Goal: Complete application form: Complete application form

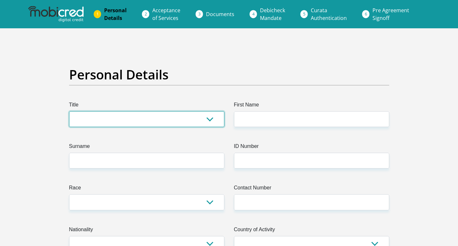
click at [185, 118] on select "Mr Ms Mrs Dr Other" at bounding box center [146, 119] width 155 height 16
select select "Ms"
click at [69, 111] on select "Mr Ms Mrs Dr Other" at bounding box center [146, 119] width 155 height 16
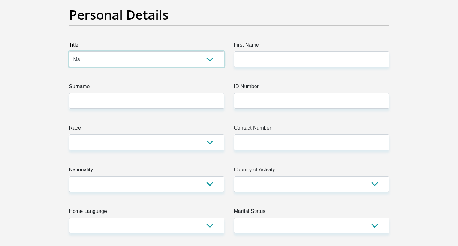
scroll to position [64, 0]
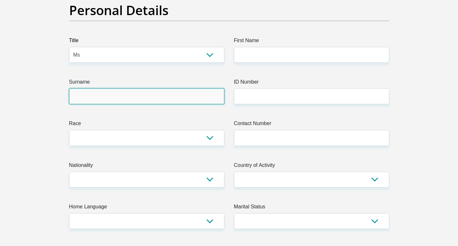
click at [203, 99] on input "Surname" at bounding box center [146, 96] width 155 height 16
type input "DUBE"
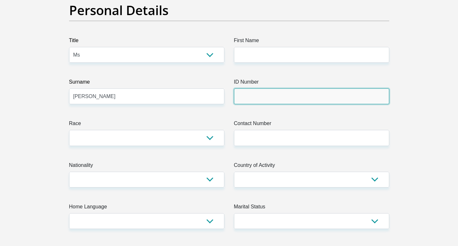
click at [265, 100] on input "ID Number" at bounding box center [311, 96] width 155 height 16
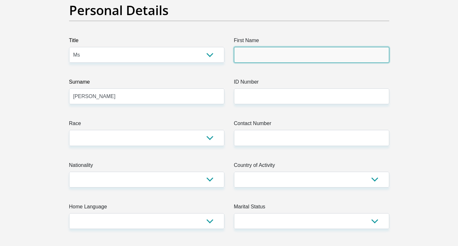
click at [283, 54] on input "First Name" at bounding box center [311, 55] width 155 height 16
type input "bonisile"
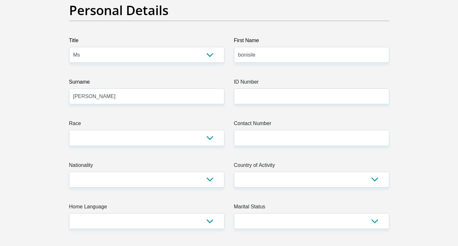
drag, startPoint x: 243, startPoint y: 64, endPoint x: 245, endPoint y: 60, distance: 4.0
click at [247, 58] on input "bonisile" at bounding box center [311, 55] width 155 height 16
click at [248, 56] on input "bonisile" at bounding box center [311, 55] width 155 height 16
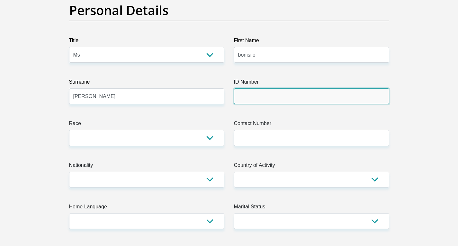
click at [258, 102] on input "ID Number" at bounding box center [311, 96] width 155 height 16
type input "9409301278085"
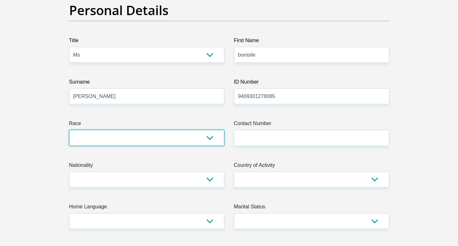
drag, startPoint x: 192, startPoint y: 139, endPoint x: 185, endPoint y: 145, distance: 8.6
click at [193, 139] on select "Black Coloured Indian White Other" at bounding box center [146, 138] width 155 height 16
select select "1"
click at [69, 130] on select "Black Coloured Indian White Other" at bounding box center [146, 138] width 155 height 16
click at [213, 139] on select "Black Coloured Indian White Other" at bounding box center [146, 138] width 155 height 16
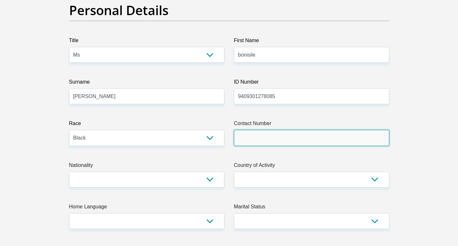
click at [316, 138] on input "Contact Number" at bounding box center [311, 138] width 155 height 16
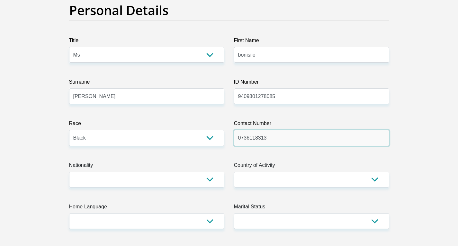
type input "0736118313"
drag, startPoint x: 155, startPoint y: 170, endPoint x: 157, endPoint y: 175, distance: 5.2
click at [156, 170] on label "Nationality" at bounding box center [146, 166] width 155 height 10
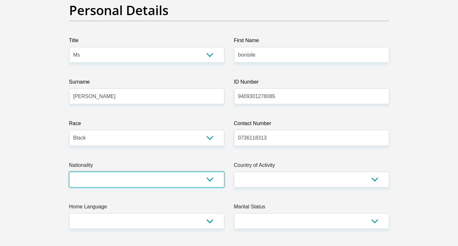
click at [156, 172] on select "South Africa Afghanistan Aland Islands Albania Algeria America Samoa American V…" at bounding box center [146, 180] width 155 height 16
click at [157, 175] on select "South Africa Afghanistan Aland Islands Albania Algeria America Samoa American V…" at bounding box center [146, 180] width 155 height 16
select select "ZAF"
click at [69, 172] on select "South Africa Afghanistan Aland Islands Albania Algeria America Samoa American V…" at bounding box center [146, 180] width 155 height 16
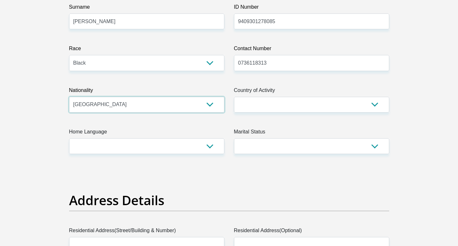
scroll to position [161, 0]
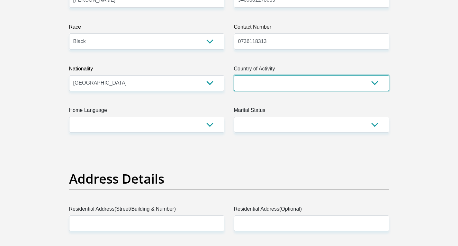
click at [329, 83] on select "South Africa Afghanistan Aland Islands Albania Algeria America Samoa American V…" at bounding box center [311, 83] width 155 height 16
select select "ZAF"
click at [234, 75] on select "South Africa Afghanistan Aland Islands Albania Algeria America Samoa American V…" at bounding box center [311, 83] width 155 height 16
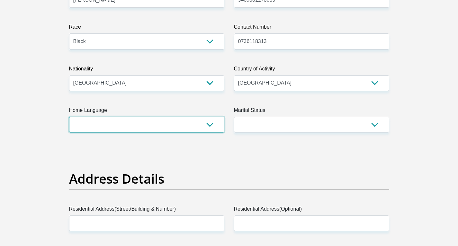
click at [173, 130] on select "Afrikaans English Sepedi South Ndebele Southern Sotho Swati Tsonga Tswana Venda…" at bounding box center [146, 125] width 155 height 16
select select "zul"
click at [69, 117] on select "Afrikaans English Sepedi South Ndebele Southern Sotho Swati Tsonga Tswana Venda…" at bounding box center [146, 125] width 155 height 16
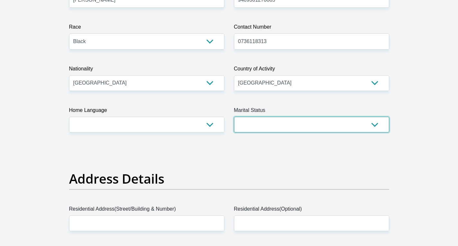
click at [321, 127] on select "Married ANC Single Divorced Widowed Married COP or Customary Law" at bounding box center [311, 125] width 155 height 16
select select "2"
click at [234, 117] on select "Married ANC Single Divorced Widowed Married COP or Customary Law" at bounding box center [311, 125] width 155 height 16
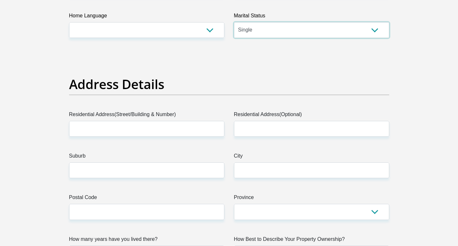
scroll to position [257, 0]
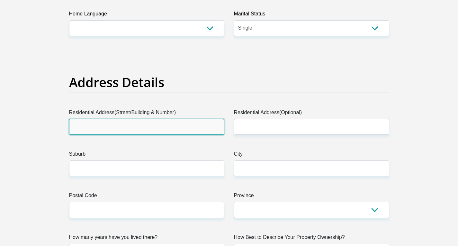
click at [152, 126] on input "Residential Address(Street/Building & Number)" at bounding box center [146, 127] width 155 height 16
type input "s"
type input "e"
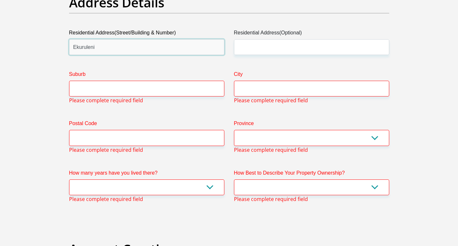
click at [121, 49] on input "Ekuruleni" at bounding box center [146, 47] width 155 height 16
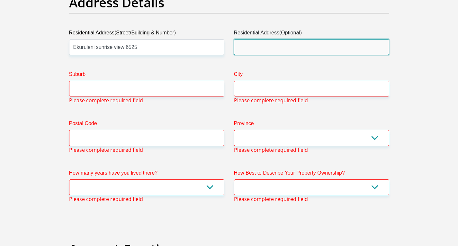
click at [299, 43] on input "Residential Address(Optional)" at bounding box center [311, 47] width 155 height 16
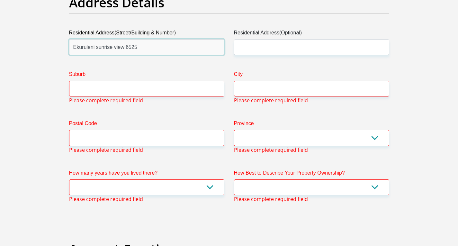
drag, startPoint x: 101, startPoint y: 49, endPoint x: 37, endPoint y: 53, distance: 63.7
type input "newcatle madadeni 5448"
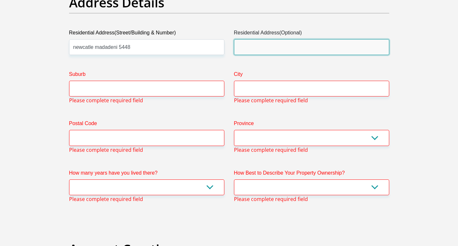
click at [284, 47] on input "Residential Address(Optional)" at bounding box center [311, 47] width 155 height 16
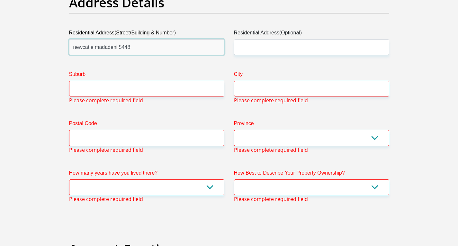
drag, startPoint x: 136, startPoint y: 48, endPoint x: 66, endPoint y: 50, distance: 69.5
click at [66, 50] on div "Residential Address(Street/Building & Number) newcatle madadeni 5448" at bounding box center [146, 42] width 165 height 26
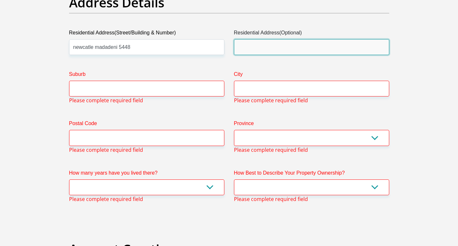
drag, startPoint x: 243, startPoint y: 48, endPoint x: 247, endPoint y: 48, distance: 3.5
click at [247, 48] on input "Residential Address(Optional)" at bounding box center [311, 47] width 155 height 16
paste input "newcatle madadeni 5448"
type input "newcatle madadeni 5448"
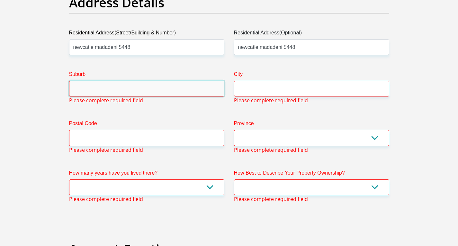
click at [116, 88] on input "Suburb" at bounding box center [146, 89] width 155 height 16
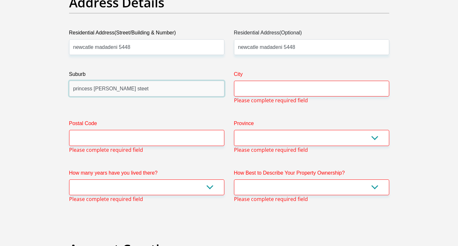
click at [114, 91] on input "princess nandi steet" at bounding box center [146, 89] width 155 height 16
type input "princess nandi street"
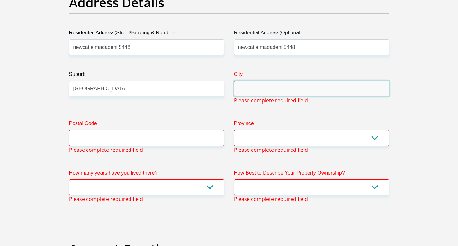
click at [275, 91] on input "City" at bounding box center [311, 89] width 155 height 16
type input "newcatle"
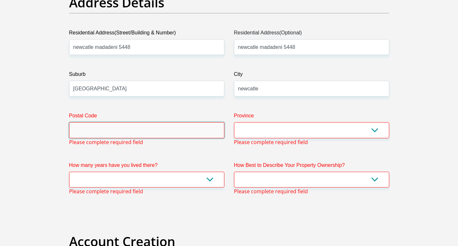
click at [161, 131] on input "Postal Code" at bounding box center [146, 130] width 155 height 16
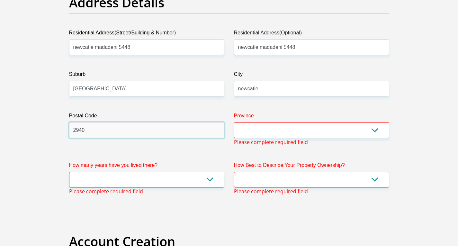
type input "2940"
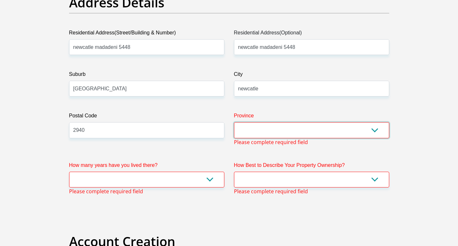
click at [319, 131] on select "Eastern Cape Free State Gauteng KwaZulu-Natal Limpopo Mpumalanga Northern Cape …" at bounding box center [311, 130] width 155 height 16
select select "KwaZulu-Natal"
click at [234, 122] on select "Eastern Cape Free State Gauteng KwaZulu-Natal Limpopo Mpumalanga Northern Cape …" at bounding box center [311, 130] width 155 height 16
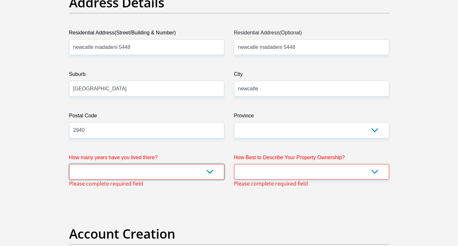
click at [169, 169] on select "less than 1 year 1-3 years 3-5 years 5+ years" at bounding box center [146, 172] width 155 height 16
select select "5"
click at [69, 164] on select "less than 1 year 1-3 years 3-5 years 5+ years" at bounding box center [146, 172] width 155 height 16
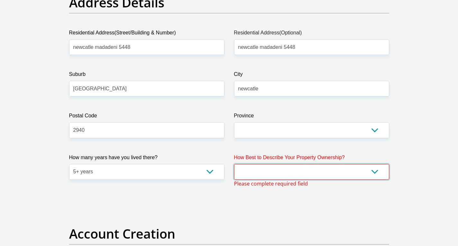
click at [319, 175] on select "Owned Rented Family Owned Company Dwelling" at bounding box center [311, 172] width 155 height 16
select select "parents"
click at [234, 164] on select "Owned Rented Family Owned Company Dwelling" at bounding box center [311, 172] width 155 height 16
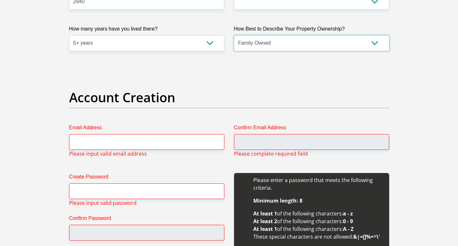
scroll to position [530, 0]
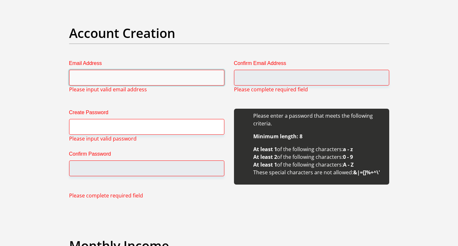
click at [177, 76] on input "Email Address" at bounding box center [146, 78] width 155 height 16
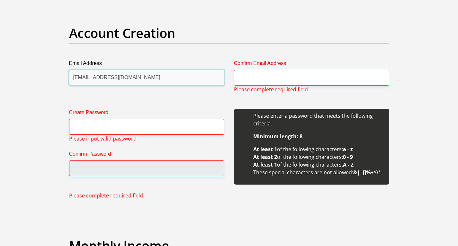
type input "dubeboni940@gmail.com"
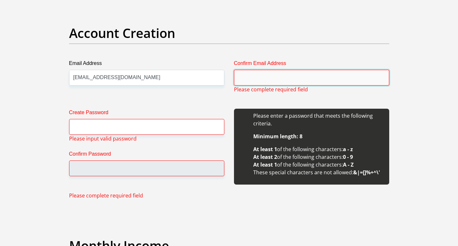
click at [256, 79] on input "Confirm Email Address" at bounding box center [311, 78] width 155 height 16
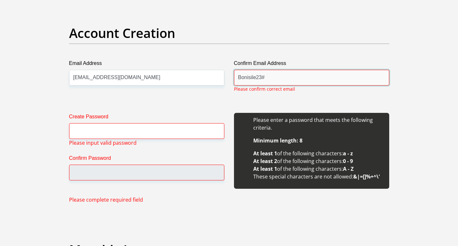
drag, startPoint x: 274, startPoint y: 77, endPoint x: 208, endPoint y: 76, distance: 66.2
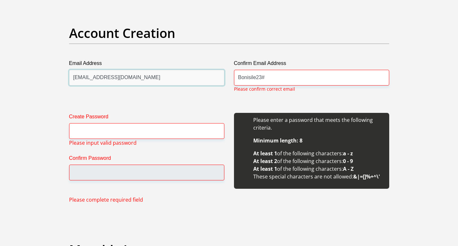
drag, startPoint x: 134, startPoint y: 80, endPoint x: 69, endPoint y: 80, distance: 65.2
click at [69, 80] on input "dubeboni940@gmail.com" at bounding box center [146, 78] width 155 height 16
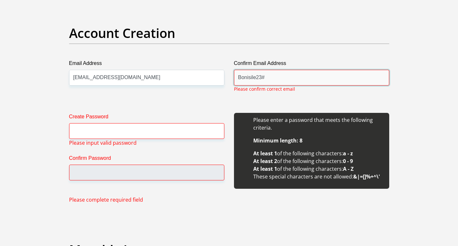
drag, startPoint x: 274, startPoint y: 79, endPoint x: 223, endPoint y: 74, distance: 51.6
paste input "dubeboni940@gmail.com"
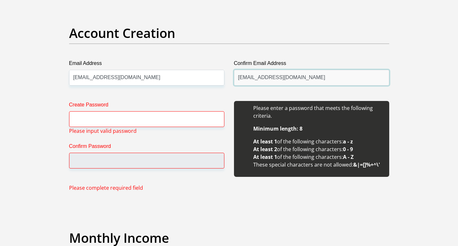
type input "dubeboni940@gmail.com"
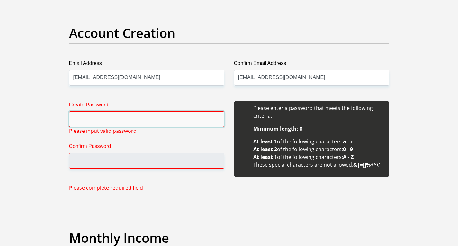
click at [107, 116] on input "Create Password" at bounding box center [146, 119] width 155 height 16
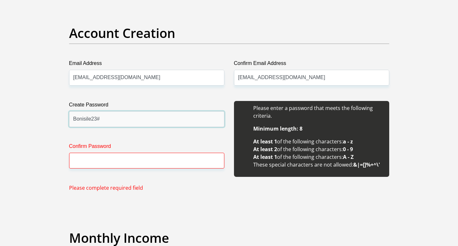
drag, startPoint x: 120, startPoint y: 122, endPoint x: 64, endPoint y: 114, distance: 57.2
click at [64, 114] on div "Create Password Bonisile23# Please input valid password Confirm Password Please…" at bounding box center [146, 146] width 165 height 91
type input "Bonisile23#"
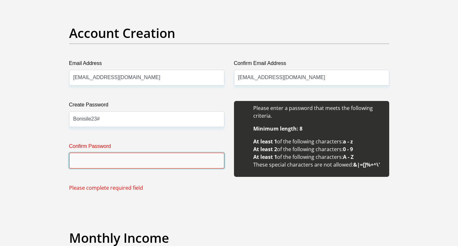
click at [91, 162] on input "Confirm Password" at bounding box center [146, 161] width 155 height 16
paste input "Bonisile23#"
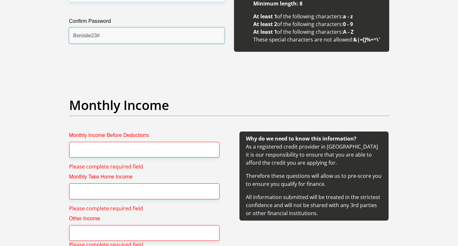
scroll to position [658, 0]
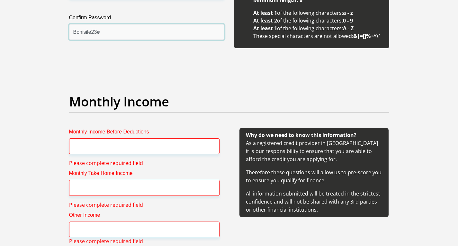
type input "Bonisile23#"
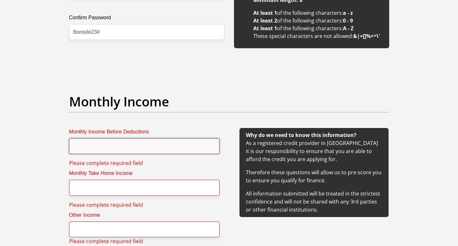
click at [155, 143] on input "Monthly Income Before Deductions" at bounding box center [144, 146] width 150 height 16
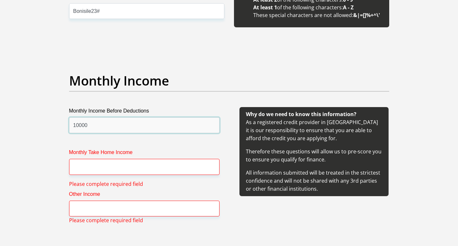
scroll to position [690, 0]
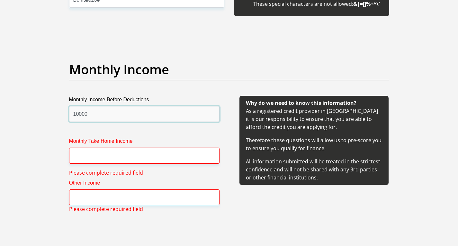
drag, startPoint x: 93, startPoint y: 115, endPoint x: 42, endPoint y: 119, distance: 50.9
type input "15000"
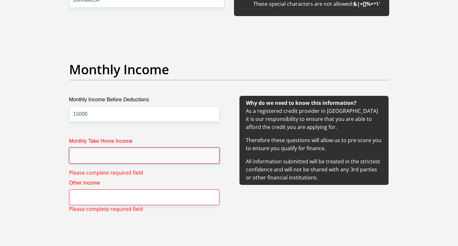
click at [97, 157] on input "Monthly Take Home Income" at bounding box center [144, 156] width 150 height 16
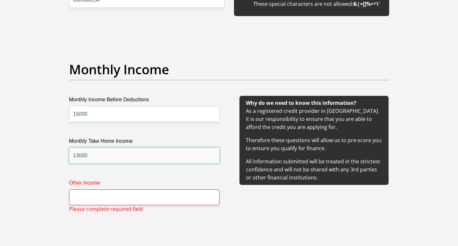
type input "13000"
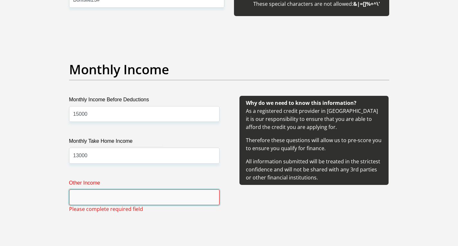
click at [129, 198] on input "Other Income" at bounding box center [144, 197] width 150 height 16
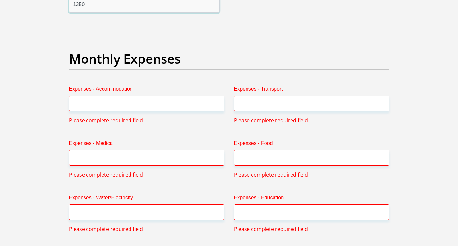
scroll to position [883, 0]
type input "1350"
click at [142, 97] on input "Expenses - Accommodation" at bounding box center [146, 103] width 155 height 16
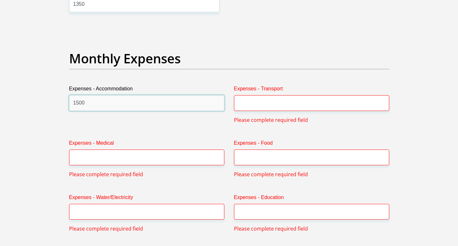
type input "1500"
drag, startPoint x: 291, startPoint y: 102, endPoint x: 286, endPoint y: 88, distance: 15.0
click at [291, 103] on input "Expenses - Transport" at bounding box center [311, 103] width 155 height 16
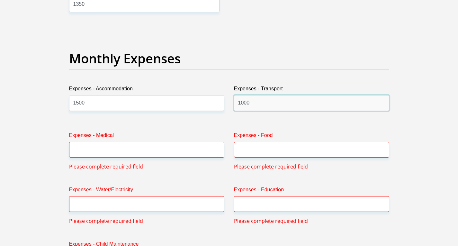
type input "1000"
click at [153, 152] on input "Expenses - Medical" at bounding box center [146, 150] width 155 height 16
type input "1"
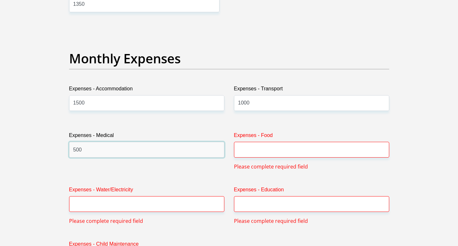
type input "500"
click at [280, 149] on input "Expenses - Food" at bounding box center [311, 150] width 155 height 16
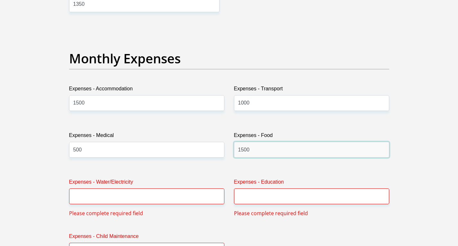
type input "1500"
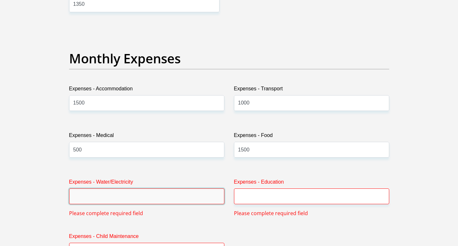
click at [163, 196] on input "Expenses - Water/Electricity" at bounding box center [146, 196] width 155 height 16
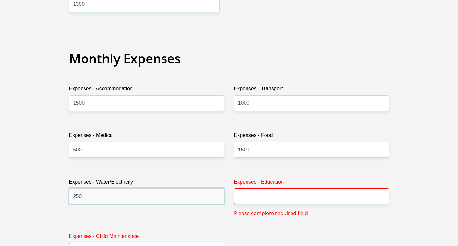
type input "250"
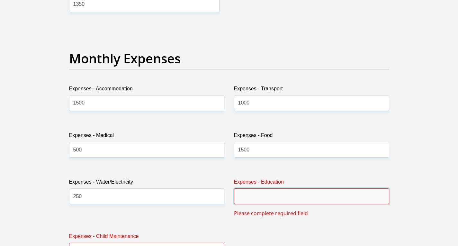
click at [255, 197] on input "Expenses - Education" at bounding box center [311, 196] width 155 height 16
type input "0"
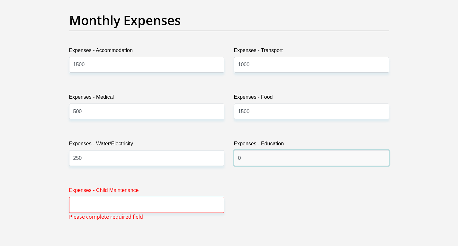
scroll to position [980, 0]
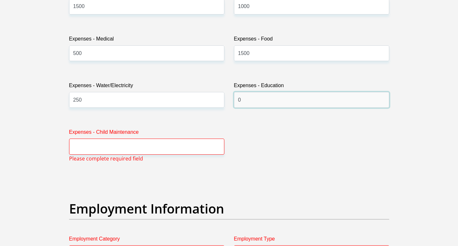
type input "0"
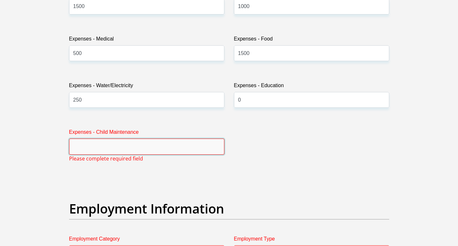
click at [193, 142] on input "Expenses - Child Maintenance" at bounding box center [146, 147] width 155 height 16
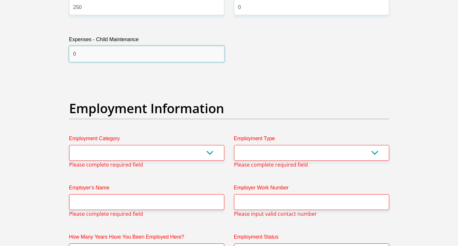
scroll to position [1076, 0]
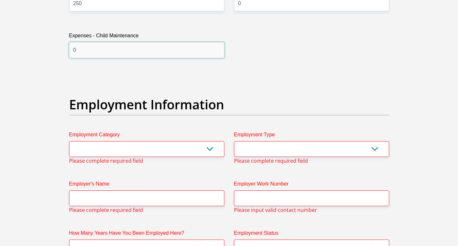
type input "0"
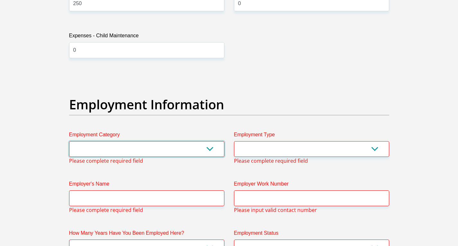
click at [174, 145] on select "AGRICULTURE ALCOHOL & TOBACCO CONSTRUCTION MATERIALS METALLURGY EQUIPMENT FOR R…" at bounding box center [146, 149] width 155 height 16
click at [333, 85] on div "Title Mr Ms Mrs Dr Other First Name bonisile Surname DUBE ID Number 94093012780…" at bounding box center [229, 105] width 330 height 2161
click at [291, 149] on select "College/Lecturer Craft Seller Creative Driver Executive Farmer Forces - Non Com…" at bounding box center [311, 149] width 155 height 16
select select "Sales"
click at [234, 141] on select "College/Lecturer Craft Seller Creative Driver Executive Farmer Forces - Non Com…" at bounding box center [311, 149] width 155 height 16
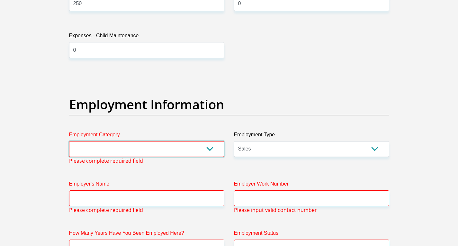
click at [151, 150] on select "AGRICULTURE ALCOHOL & TOBACCO CONSTRUCTION MATERIALS METALLURGY EQUIPMENT FOR R…" at bounding box center [146, 149] width 155 height 16
click at [277, 57] on div "Title Mr Ms Mrs Dr Other First Name bonisile Surname DUBE ID Number 94093012780…" at bounding box center [229, 105] width 330 height 2161
click at [153, 150] on select "AGRICULTURE ALCOHOL & TOBACCO CONSTRUCTION MATERIALS METALLURGY EQUIPMENT FOR R…" at bounding box center [146, 149] width 155 height 16
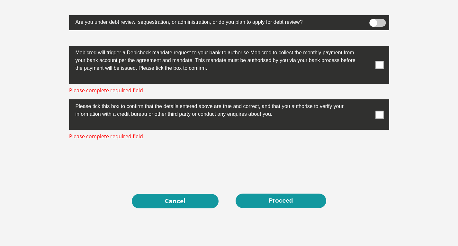
scroll to position [2129, 0]
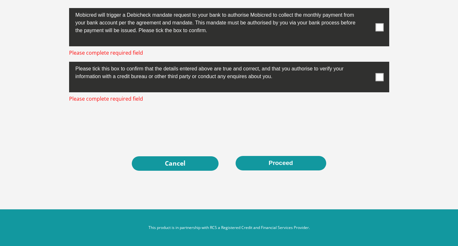
click at [381, 76] on span at bounding box center [379, 77] width 8 height 8
click at [367, 63] on input "checkbox" at bounding box center [367, 63] width 0 height 0
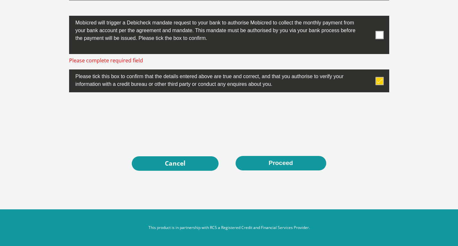
click at [383, 36] on span at bounding box center [379, 35] width 8 height 8
click at [367, 17] on input "checkbox" at bounding box center [367, 17] width 0 height 0
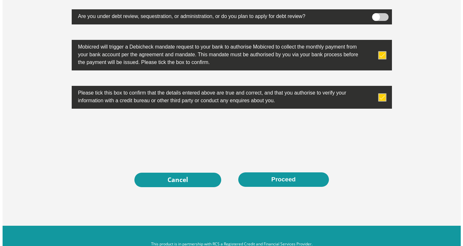
scroll to position [2082, 0]
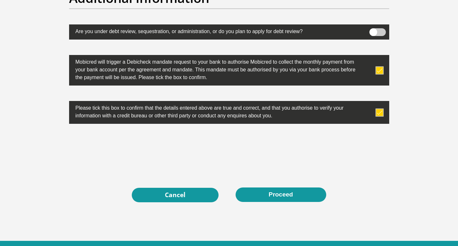
click at [378, 31] on span at bounding box center [377, 32] width 16 height 8
click at [373, 30] on input "checkbox" at bounding box center [373, 30] width 0 height 0
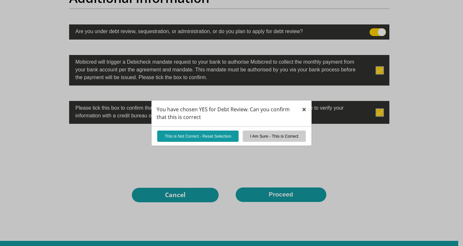
click at [305, 111] on span "×" at bounding box center [304, 109] width 4 height 11
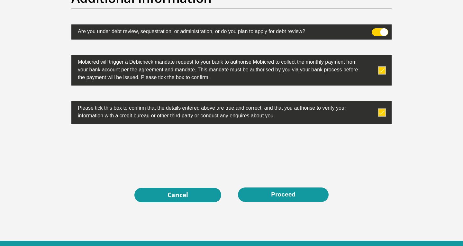
click at [379, 31] on span at bounding box center [380, 32] width 16 height 8
click at [375, 30] on input "checkbox" at bounding box center [375, 30] width 0 height 0
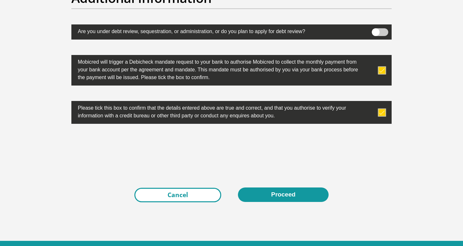
click at [175, 198] on link "Cancel" at bounding box center [177, 195] width 87 height 14
